Goal: Navigation & Orientation: Find specific page/section

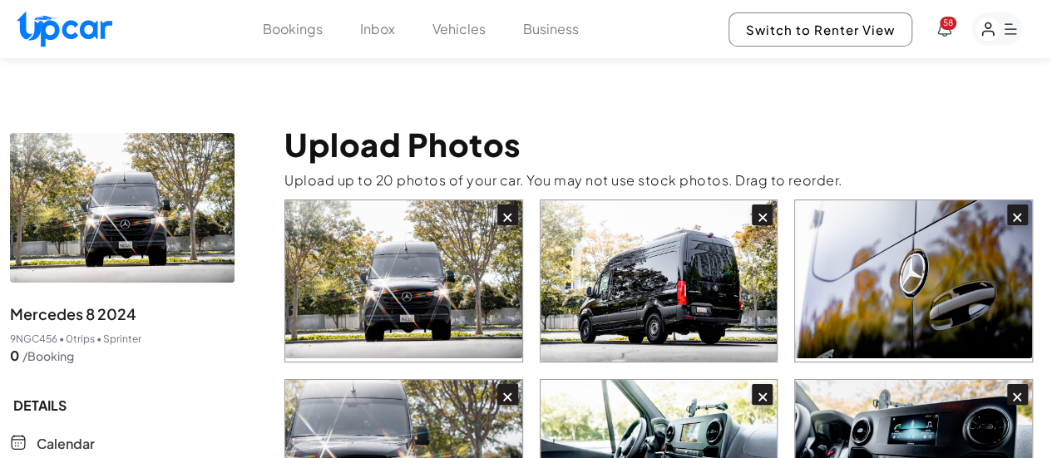
scroll to position [84, 0]
click at [83, 29] on img at bounding box center [65, 29] width 96 height 36
select select "********"
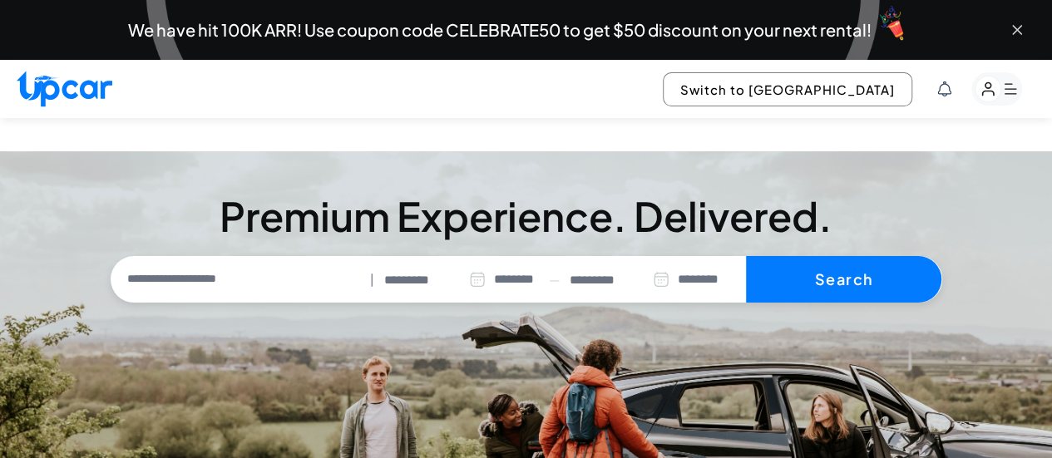
click at [1019, 29] on icon "Close banner" at bounding box center [1017, 30] width 17 height 17
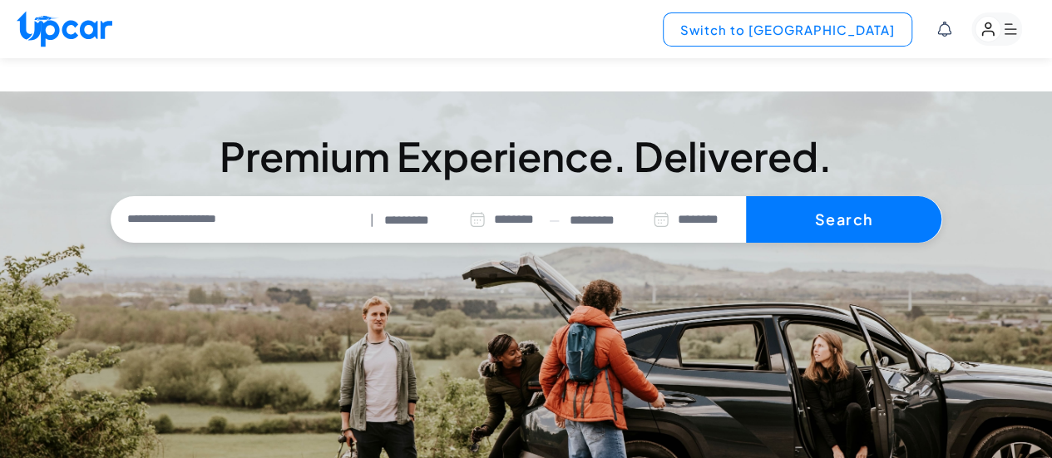
click at [853, 24] on button "Switch to [GEOGRAPHIC_DATA]" at bounding box center [788, 29] width 250 height 34
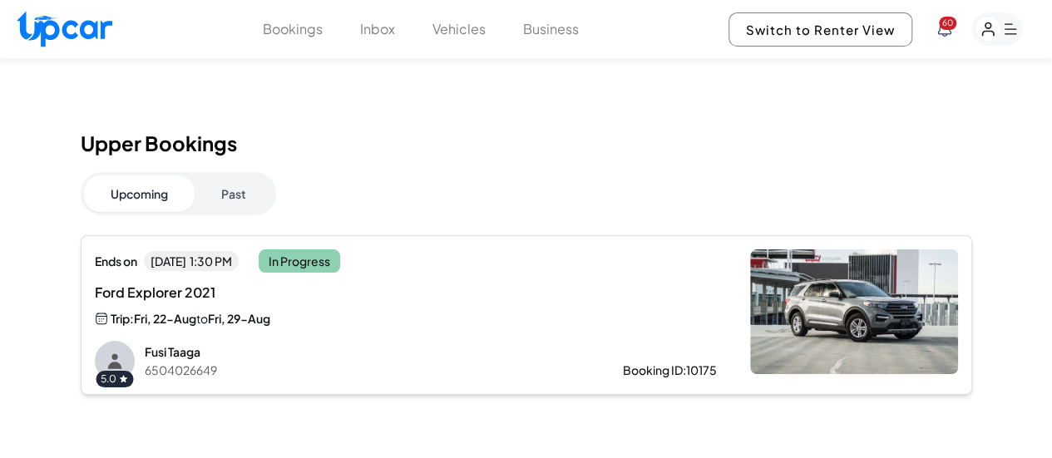
click at [459, 36] on button "Vehicles" at bounding box center [459, 29] width 53 height 20
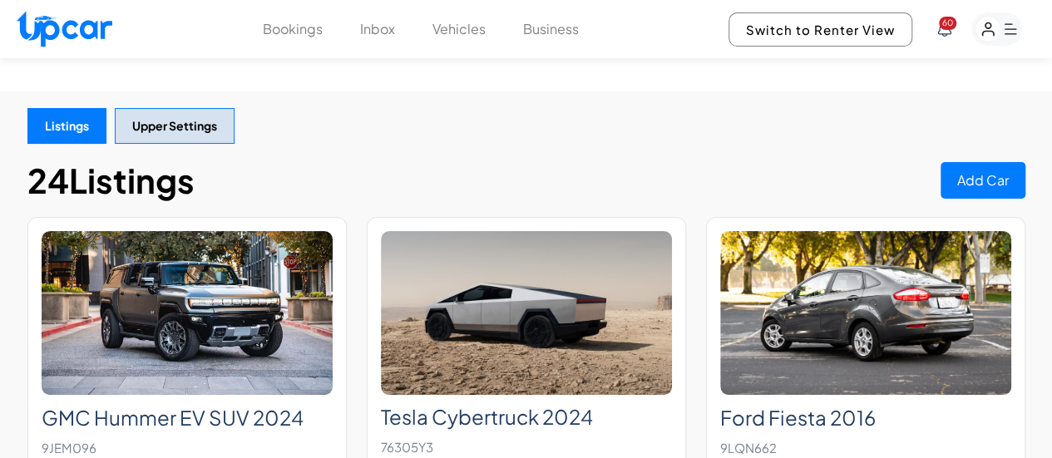
click at [308, 36] on button "Bookings" at bounding box center [293, 29] width 60 height 20
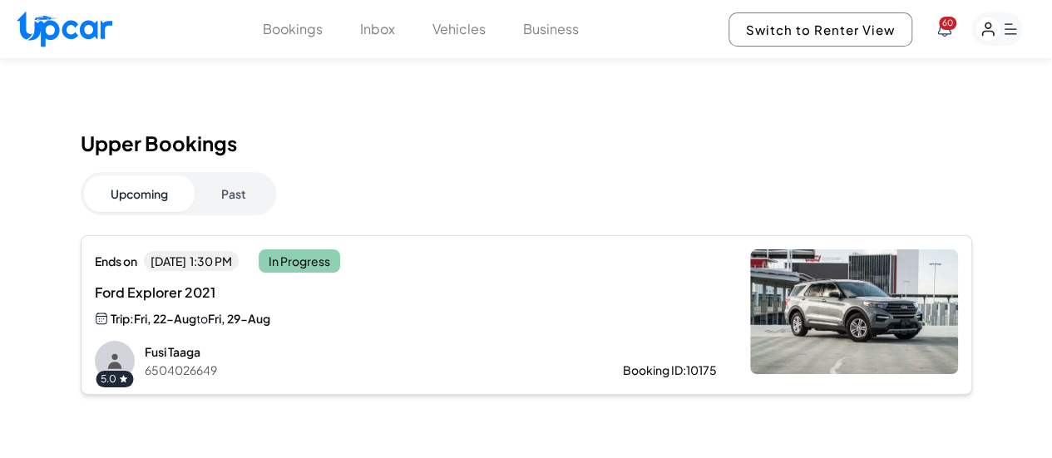
click at [477, 37] on button "Vehicles" at bounding box center [459, 29] width 53 height 20
